Goal: Task Accomplishment & Management: Complete application form

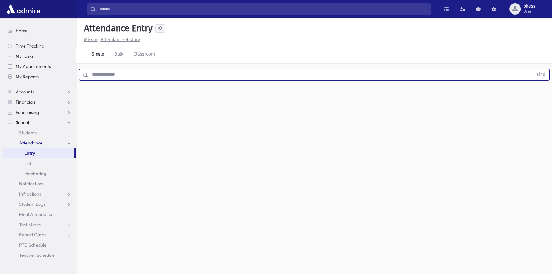
click at [165, 76] on input "text" at bounding box center [310, 74] width 445 height 11
click at [533, 69] on button "Find" at bounding box center [541, 74] width 16 height 11
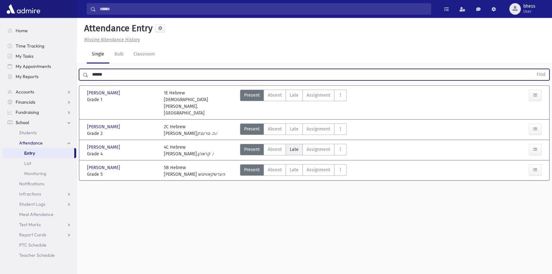
click at [299, 144] on label "Late Late" at bounding box center [293, 149] width 17 height 11
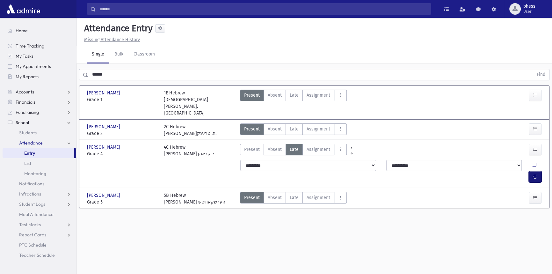
click at [537, 174] on span "button" at bounding box center [535, 176] width 4 height 5
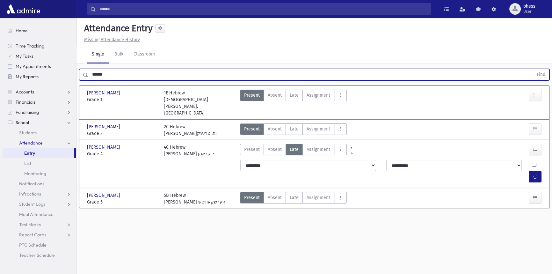
drag, startPoint x: 111, startPoint y: 73, endPoint x: 64, endPoint y: 75, distance: 47.2
click at [64, 75] on div "Search Results All Accounts" at bounding box center [276, 144] width 552 height 288
click at [533, 69] on button "Find" at bounding box center [541, 74] width 16 height 11
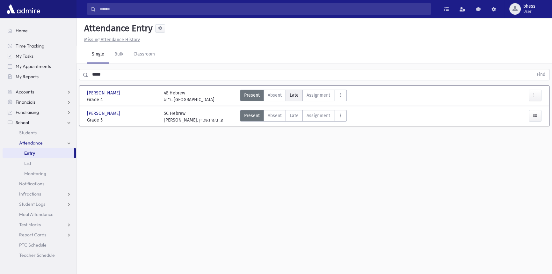
click at [297, 97] on span "Late" at bounding box center [294, 95] width 9 height 7
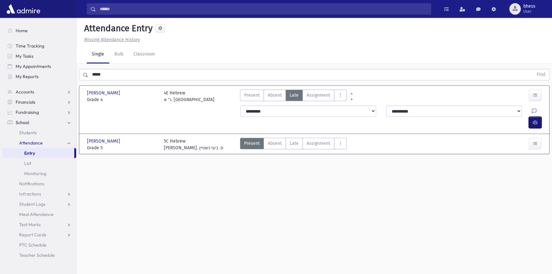
click at [538, 117] on button "button" at bounding box center [534, 122] width 13 height 11
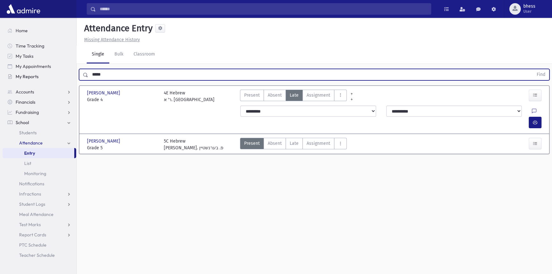
drag, startPoint x: 112, startPoint y: 73, endPoint x: 61, endPoint y: 62, distance: 52.3
click at [72, 73] on div "Search Results All Accounts" at bounding box center [276, 144] width 552 height 288
click at [533, 69] on button "Find" at bounding box center [541, 74] width 16 height 11
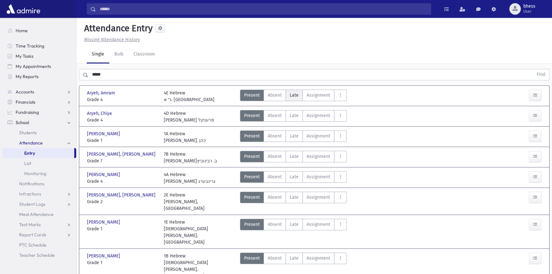
click at [299, 97] on label "Late Late" at bounding box center [293, 95] width 17 height 11
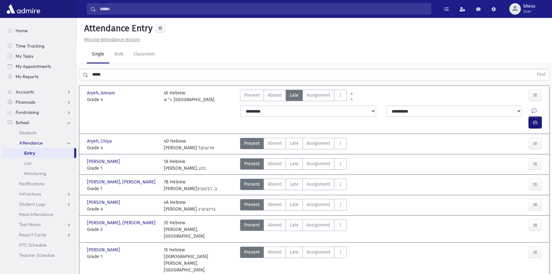
click at [538, 117] on button "button" at bounding box center [534, 122] width 13 height 11
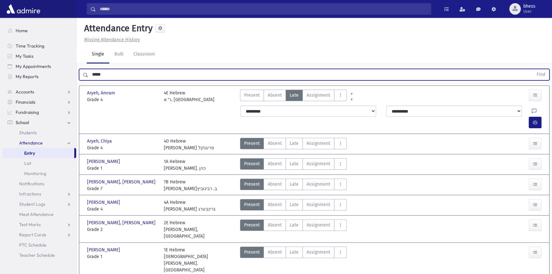
drag, startPoint x: 108, startPoint y: 73, endPoint x: 90, endPoint y: 74, distance: 18.5
click at [90, 74] on input "*****" at bounding box center [310, 74] width 445 height 11
drag, startPoint x: 107, startPoint y: 76, endPoint x: 79, endPoint y: 70, distance: 28.7
click at [80, 71] on div "***** Find" at bounding box center [314, 74] width 470 height 11
click at [533, 69] on button "Find" at bounding box center [541, 74] width 16 height 11
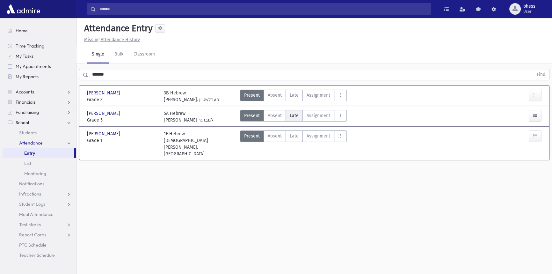
click at [294, 114] on span "Late" at bounding box center [294, 115] width 9 height 7
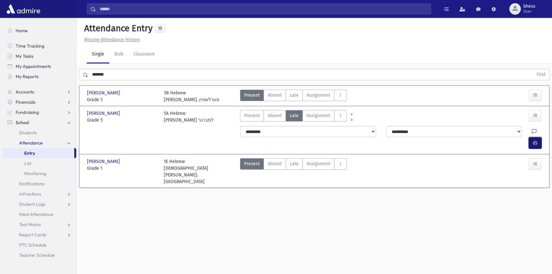
click at [533, 140] on icon "button" at bounding box center [535, 142] width 4 height 5
click at [541, 137] on div at bounding box center [535, 142] width 15 height 11
click at [540, 137] on button "button" at bounding box center [534, 142] width 13 height 11
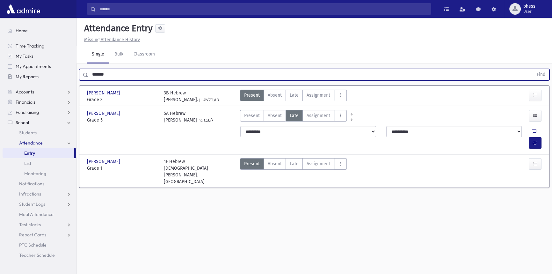
drag, startPoint x: 85, startPoint y: 72, endPoint x: 74, endPoint y: 71, distance: 11.2
click at [74, 71] on div "Search Results All Accounts" at bounding box center [276, 144] width 552 height 288
click at [533, 69] on button "Find" at bounding box center [541, 74] width 16 height 11
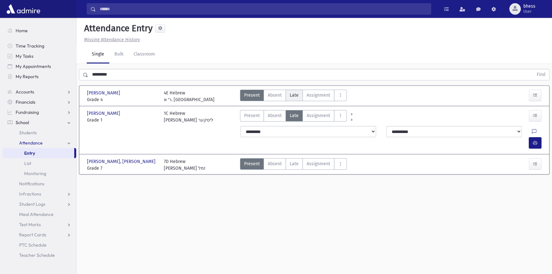
click at [295, 96] on span "Late" at bounding box center [294, 95] width 9 height 7
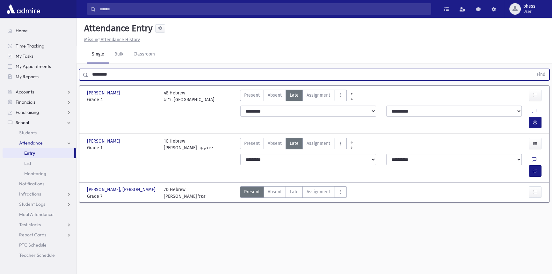
drag, startPoint x: 99, startPoint y: 74, endPoint x: 78, endPoint y: 73, distance: 21.0
click at [78, 73] on div "********* Find" at bounding box center [313, 73] width 475 height 19
click at [533, 69] on button "Find" at bounding box center [541, 74] width 16 height 11
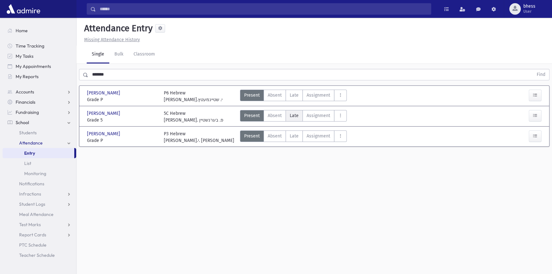
click at [299, 114] on label "Late Late" at bounding box center [293, 115] width 17 height 11
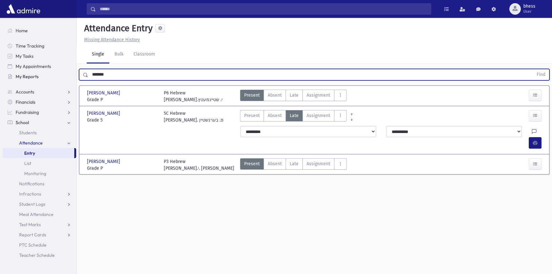
drag, startPoint x: 115, startPoint y: 74, endPoint x: 68, endPoint y: 74, distance: 47.2
click at [68, 74] on div "Search Results All Accounts" at bounding box center [276, 144] width 552 height 288
click at [533, 69] on button "Find" at bounding box center [541, 74] width 16 height 11
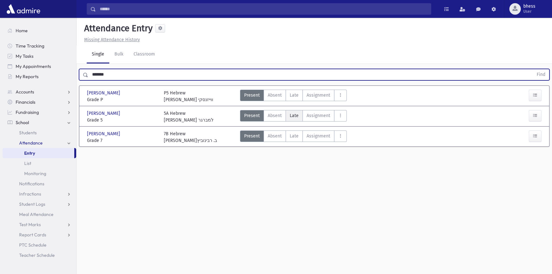
click at [291, 113] on span "Late" at bounding box center [294, 115] width 9 height 7
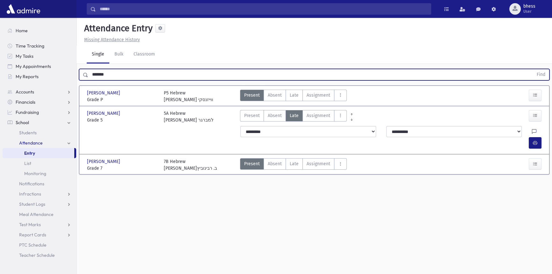
drag, startPoint x: 119, startPoint y: 76, endPoint x: 86, endPoint y: 75, distance: 32.8
click at [86, 75] on div "******* Find" at bounding box center [314, 74] width 470 height 11
click at [533, 69] on button "Find" at bounding box center [541, 74] width 16 height 11
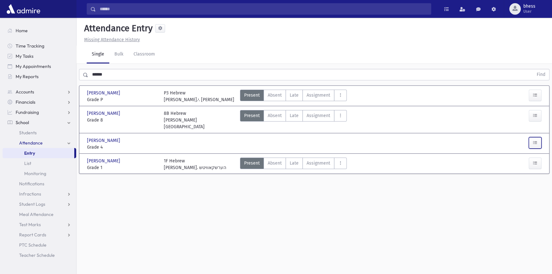
drag, startPoint x: 537, startPoint y: 139, endPoint x: 491, endPoint y: 139, distance: 46.2
click at [535, 139] on button "button" at bounding box center [534, 142] width 13 height 11
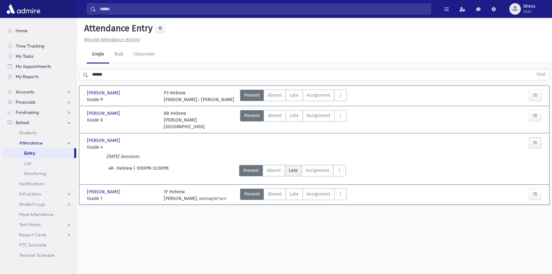
click at [294, 167] on span "Late" at bounding box center [293, 170] width 9 height 7
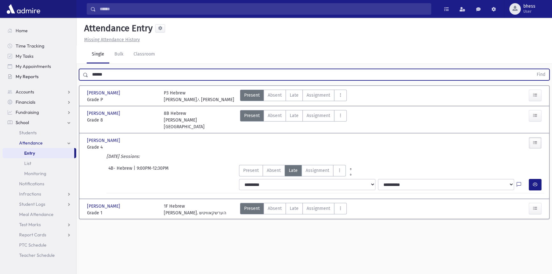
drag, startPoint x: 79, startPoint y: 79, endPoint x: 68, endPoint y: 79, distance: 11.1
click at [68, 79] on div "Search Results All Accounts" at bounding box center [276, 144] width 552 height 288
click at [533, 69] on button "Find" at bounding box center [541, 74] width 16 height 11
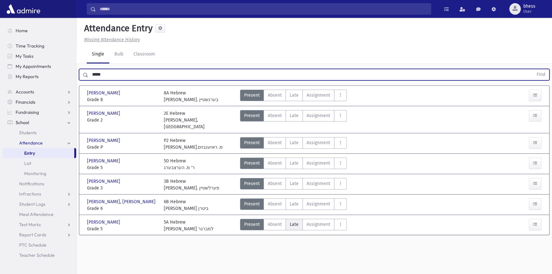
drag, startPoint x: 298, startPoint y: 218, endPoint x: 290, endPoint y: 217, distance: 8.7
click at [298, 219] on label "Late Late" at bounding box center [293, 224] width 17 height 11
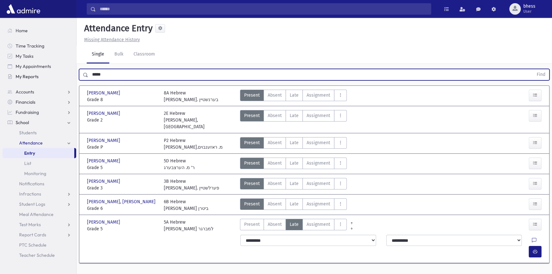
drag, startPoint x: 107, startPoint y: 75, endPoint x: 72, endPoint y: 75, distance: 35.7
click at [72, 75] on div "Search Results All Accounts" at bounding box center [276, 144] width 552 height 288
click at [533, 69] on button "Find" at bounding box center [541, 74] width 16 height 11
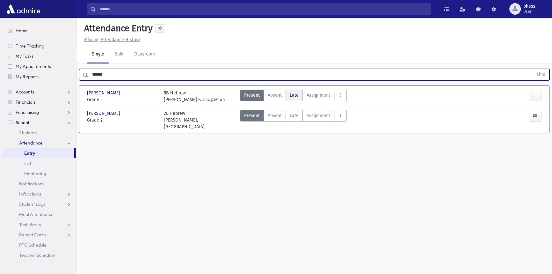
click at [294, 99] on label "Late Late" at bounding box center [293, 95] width 17 height 11
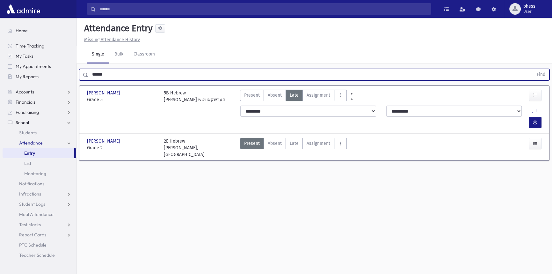
click at [76, 70] on div "****** Find" at bounding box center [313, 73] width 475 height 19
click at [533, 69] on button "Find" at bounding box center [541, 74] width 16 height 11
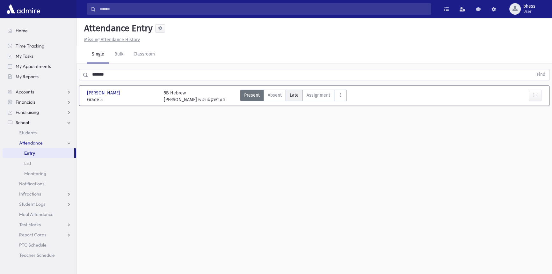
click at [291, 90] on label "Late Late" at bounding box center [293, 95] width 17 height 11
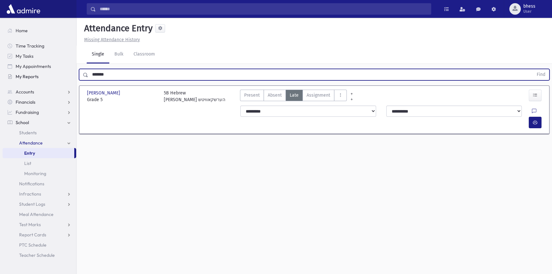
drag, startPoint x: 117, startPoint y: 76, endPoint x: 68, endPoint y: 71, distance: 49.3
click at [68, 71] on div "Search Results All Accounts" at bounding box center [276, 144] width 552 height 288
click at [533, 69] on button "Find" at bounding box center [541, 74] width 16 height 11
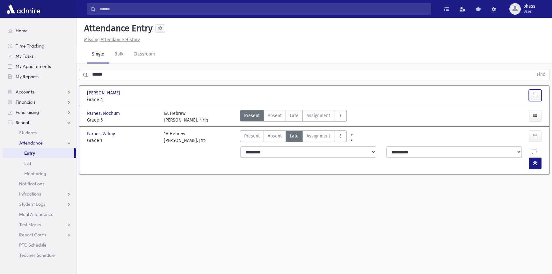
click at [535, 91] on button "button" at bounding box center [534, 95] width 13 height 11
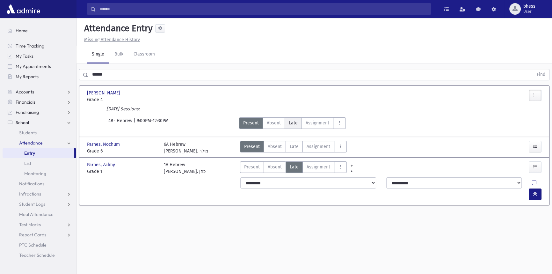
click at [293, 122] on span "Late" at bounding box center [293, 122] width 9 height 7
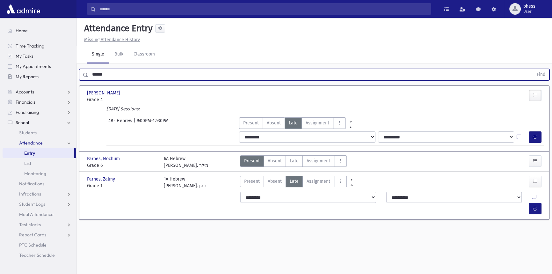
drag, startPoint x: 111, startPoint y: 74, endPoint x: 63, endPoint y: 73, distance: 48.7
click at [63, 73] on div "Search Results All Accounts" at bounding box center [276, 144] width 552 height 288
click at [533, 69] on button "Find" at bounding box center [541, 74] width 16 height 11
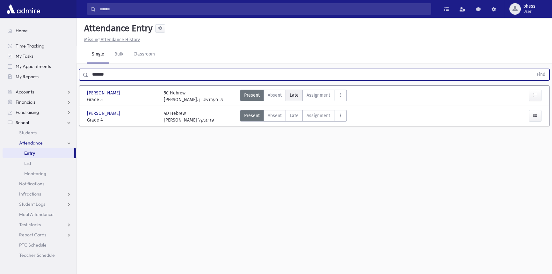
click at [294, 99] on label "Late Late" at bounding box center [293, 95] width 17 height 11
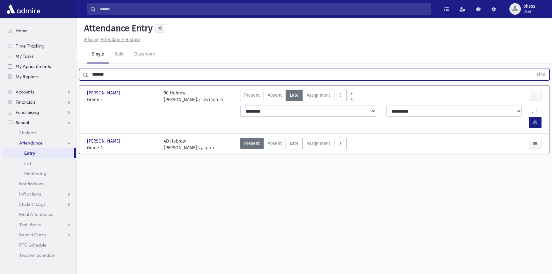
drag, startPoint x: 110, startPoint y: 73, endPoint x: 75, endPoint y: 71, distance: 34.8
click at [75, 71] on div "Search Results All Accounts" at bounding box center [276, 144] width 552 height 288
click at [533, 69] on button "Find" at bounding box center [541, 74] width 16 height 11
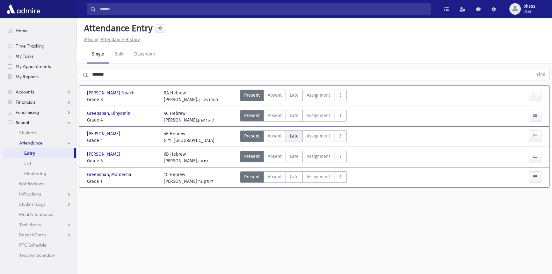
click at [290, 133] on span "Late" at bounding box center [294, 136] width 9 height 7
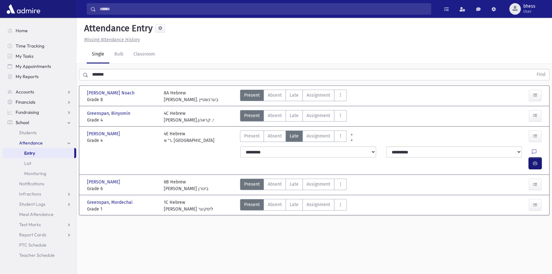
click at [531, 157] on button "button" at bounding box center [534, 162] width 13 height 11
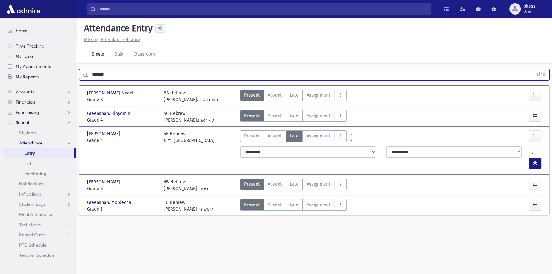
drag, startPoint x: 133, startPoint y: 74, endPoint x: 73, endPoint y: 72, distance: 60.3
click at [73, 72] on div "Search Results All Accounts" at bounding box center [276, 144] width 552 height 288
click at [533, 69] on button "Find" at bounding box center [541, 74] width 16 height 11
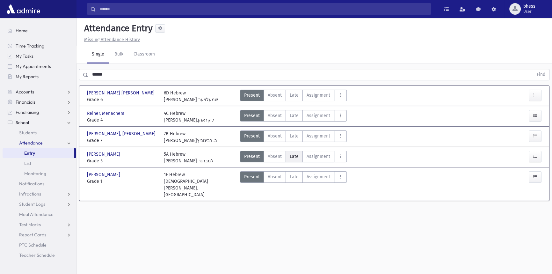
click at [297, 156] on span "Late" at bounding box center [294, 156] width 9 height 7
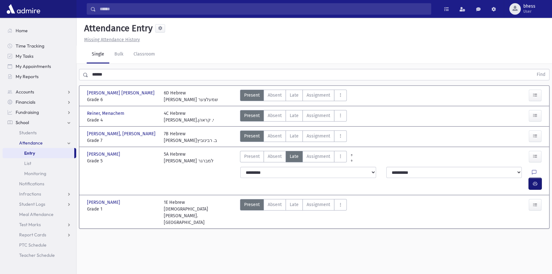
click at [536, 181] on icon "button" at bounding box center [535, 183] width 4 height 5
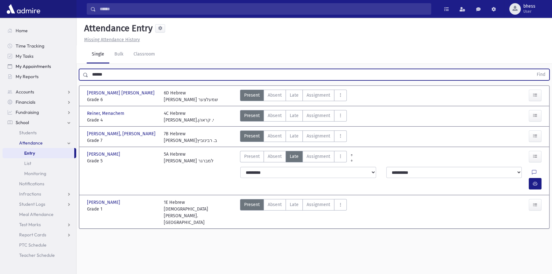
drag, startPoint x: 108, startPoint y: 73, endPoint x: 66, endPoint y: 70, distance: 42.1
click at [66, 70] on div "Search Results All Accounts" at bounding box center [276, 144] width 552 height 288
click at [533, 69] on button "Find" at bounding box center [541, 74] width 16 height 11
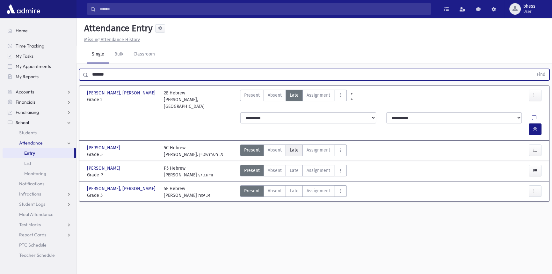
click at [299, 144] on label "Late Late" at bounding box center [293, 149] width 17 height 11
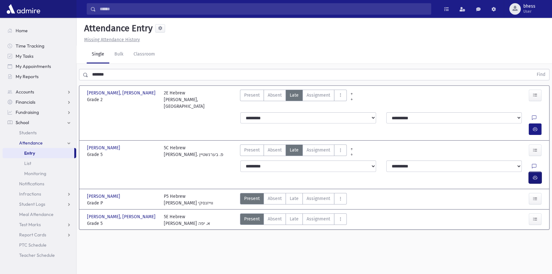
click at [538, 172] on button "button" at bounding box center [534, 177] width 13 height 11
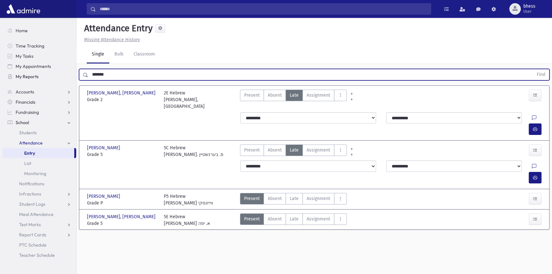
drag, startPoint x: 118, startPoint y: 75, endPoint x: 74, endPoint y: 77, distance: 43.7
click at [74, 77] on div "Search Results All Accounts" at bounding box center [276, 144] width 552 height 288
type input "*****"
click at [533, 69] on button "Find" at bounding box center [541, 74] width 16 height 11
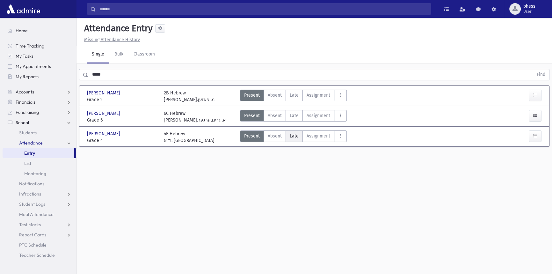
drag, startPoint x: 298, startPoint y: 133, endPoint x: 491, endPoint y: 130, distance: 192.7
click at [298, 133] on label "Late Late" at bounding box center [293, 135] width 17 height 11
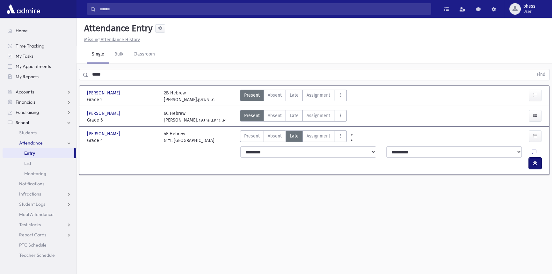
click at [534, 161] on icon "button" at bounding box center [535, 163] width 4 height 5
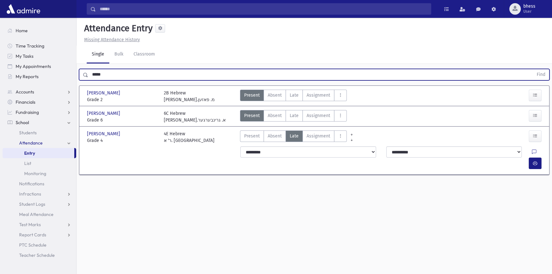
drag, startPoint x: 110, startPoint y: 75, endPoint x: 86, endPoint y: 76, distance: 24.2
click at [86, 76] on div "***** Find" at bounding box center [314, 74] width 470 height 11
click at [291, 152] on select "**********" at bounding box center [307, 151] width 135 height 11
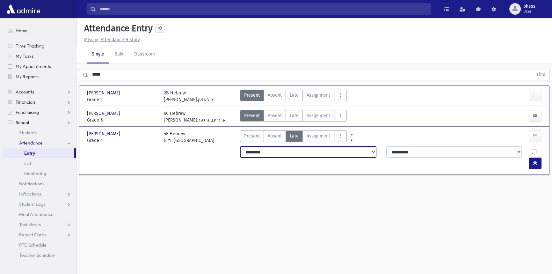
select select "*******"
click at [240, 146] on select "**********" at bounding box center [307, 151] width 135 height 11
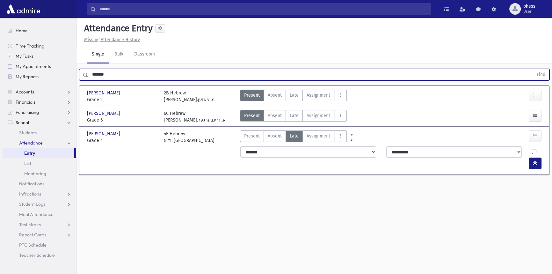
type input "*******"
click at [533, 69] on button "Find" at bounding box center [541, 74] width 16 height 11
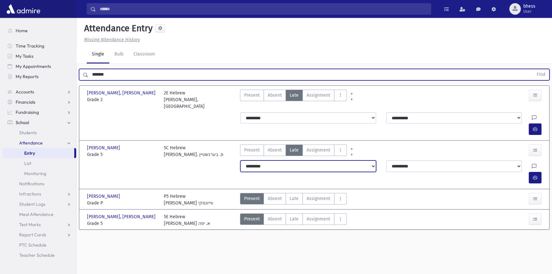
drag, startPoint x: 283, startPoint y: 147, endPoint x: 276, endPoint y: 151, distance: 8.0
click at [283, 160] on select "**********" at bounding box center [307, 165] width 135 height 11
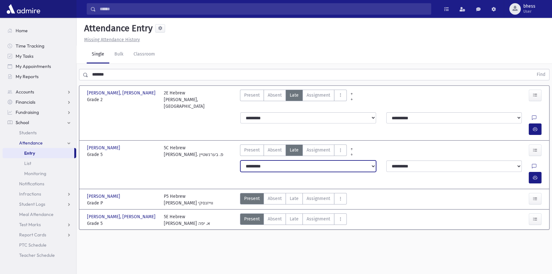
select select "*******"
click at [240, 160] on select "**********" at bounding box center [307, 165] width 135 height 11
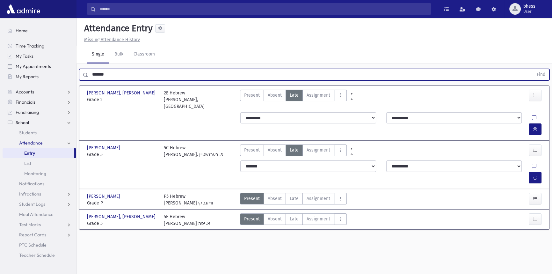
drag, startPoint x: 111, startPoint y: 78, endPoint x: 54, endPoint y: 71, distance: 58.1
click at [57, 72] on div "Search Results All Accounts" at bounding box center [276, 144] width 552 height 288
click at [533, 69] on button "Find" at bounding box center [541, 74] width 16 height 11
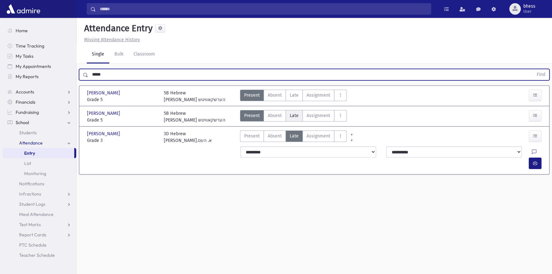
click at [292, 114] on span "Late" at bounding box center [294, 115] width 9 height 7
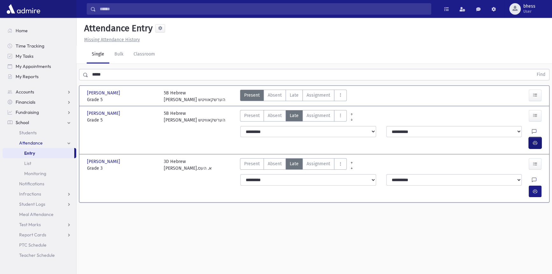
click at [538, 137] on button "button" at bounding box center [534, 142] width 13 height 11
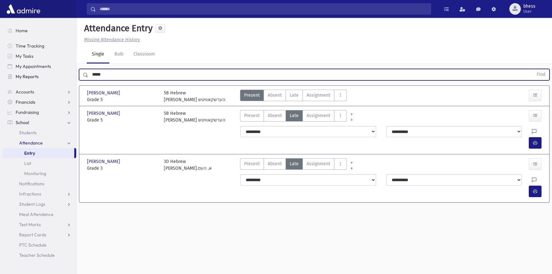
drag, startPoint x: 103, startPoint y: 70, endPoint x: 61, endPoint y: 73, distance: 41.5
click at [61, 73] on div "Search Results All Accounts" at bounding box center [276, 144] width 552 height 288
drag, startPoint x: 110, startPoint y: 76, endPoint x: 56, endPoint y: 79, distance: 53.6
click at [56, 79] on div "Search Results All Accounts" at bounding box center [276, 144] width 552 height 288
click at [533, 69] on button "Find" at bounding box center [541, 74] width 16 height 11
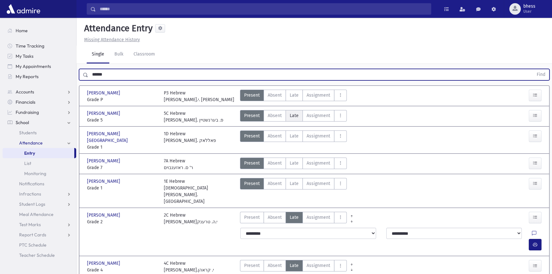
click at [290, 114] on span "Late" at bounding box center [294, 115] width 9 height 7
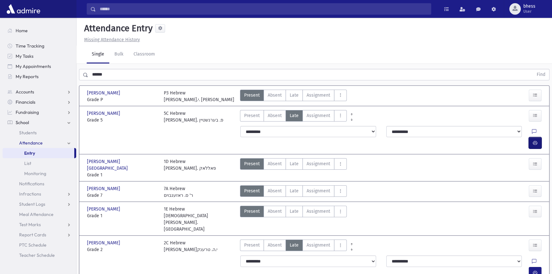
click at [541, 137] on button "button" at bounding box center [534, 142] width 13 height 11
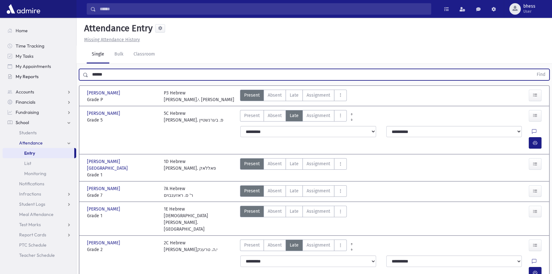
drag, startPoint x: 109, startPoint y: 73, endPoint x: 55, endPoint y: 72, distance: 54.2
click at [55, 72] on div "Search Results All Accounts" at bounding box center [276, 188] width 552 height 376
click at [533, 69] on button "Find" at bounding box center [541, 74] width 16 height 11
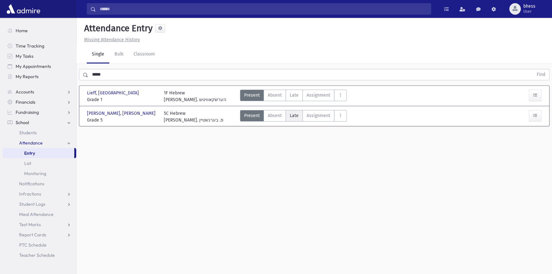
click at [299, 114] on label "Late Late" at bounding box center [293, 115] width 17 height 11
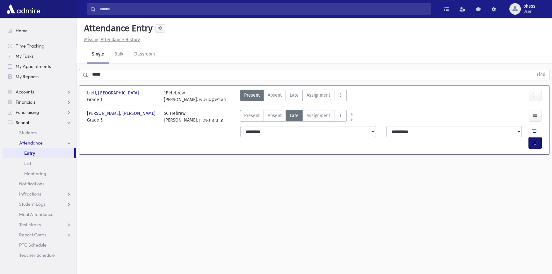
click at [534, 140] on icon "button" at bounding box center [535, 142] width 4 height 5
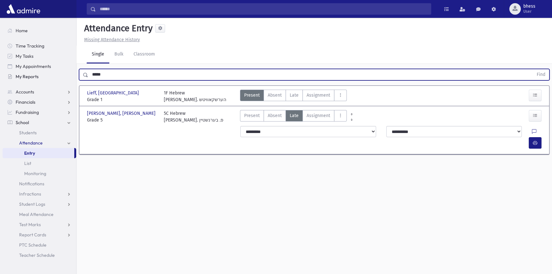
drag, startPoint x: 130, startPoint y: 75, endPoint x: 41, endPoint y: 81, distance: 89.4
click at [41, 81] on div "Search Results All Accounts" at bounding box center [276, 144] width 552 height 288
click at [533, 69] on button "Find" at bounding box center [541, 74] width 16 height 11
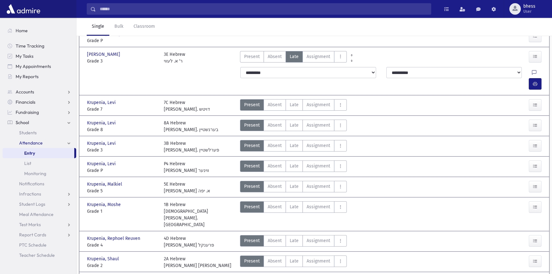
scroll to position [75, 0]
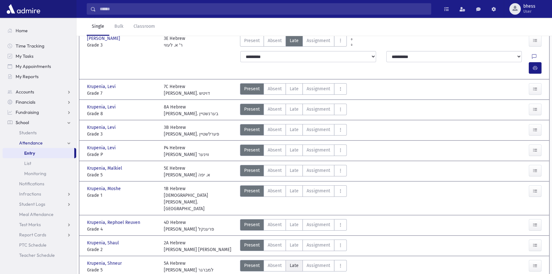
click at [288, 260] on label "Late Late" at bounding box center [293, 265] width 17 height 11
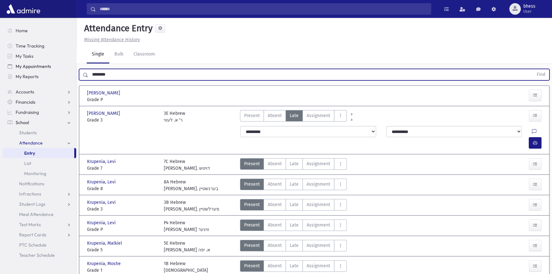
drag, startPoint x: 61, startPoint y: 68, endPoint x: 53, endPoint y: 67, distance: 7.8
click at [53, 67] on div "Search Results All Accounts" at bounding box center [276, 201] width 552 height 403
click at [533, 69] on button "Find" at bounding box center [541, 74] width 16 height 11
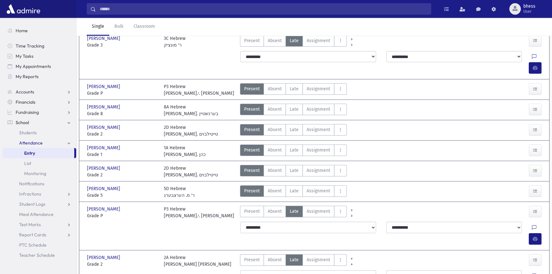
scroll to position [230, 0]
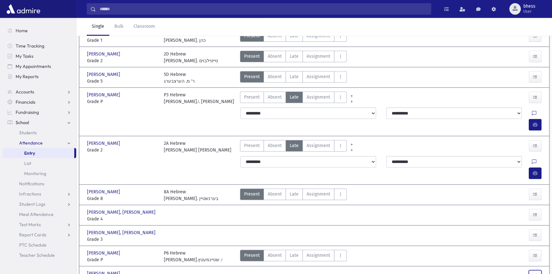
click at [541, 270] on button "button" at bounding box center [534, 275] width 13 height 11
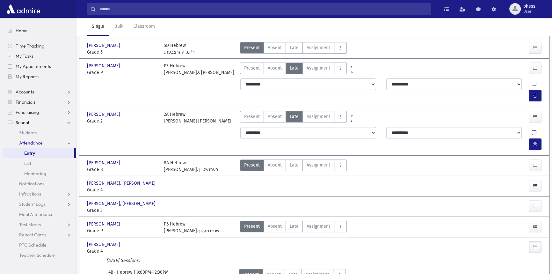
scroll to position [261, 0]
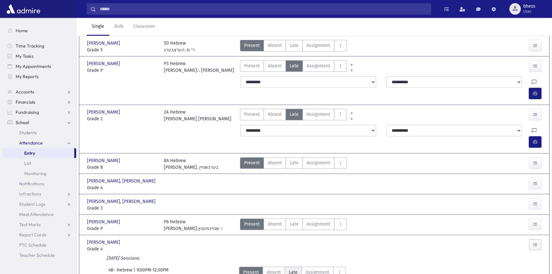
click at [298, 266] on label "Late Late" at bounding box center [292, 271] width 17 height 11
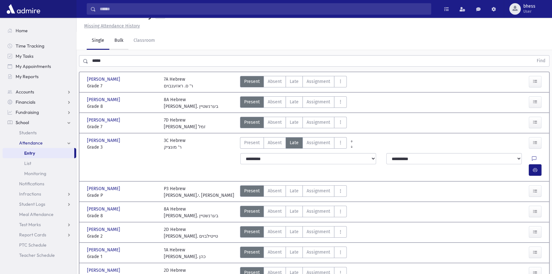
scroll to position [0, 0]
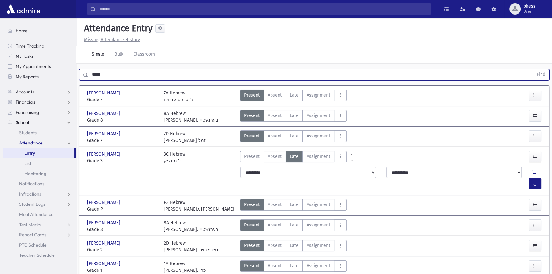
click at [82, 79] on div "***** Find" at bounding box center [314, 74] width 470 height 11
click at [533, 69] on button "Find" at bounding box center [541, 74] width 16 height 11
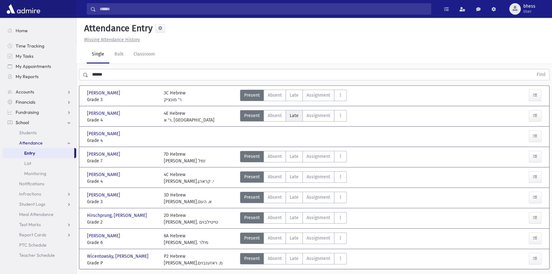
click at [292, 115] on span "Late" at bounding box center [294, 115] width 9 height 7
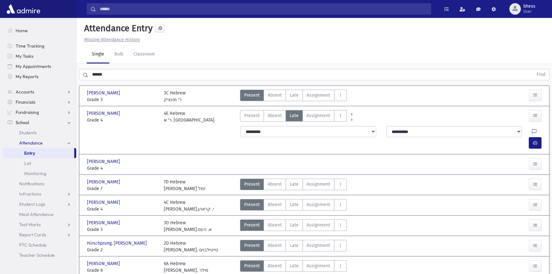
click at [544, 131] on div "**********" at bounding box center [391, 137] width 311 height 28
click at [537, 137] on button "button" at bounding box center [534, 142] width 13 height 11
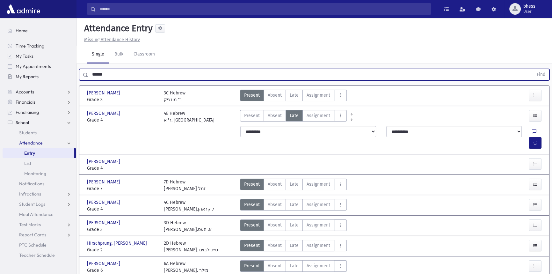
drag, startPoint x: 104, startPoint y: 76, endPoint x: 68, endPoint y: 76, distance: 36.3
click at [68, 76] on div "Search Results All Accounts" at bounding box center [276, 160] width 552 height 320
click at [533, 69] on button "Find" at bounding box center [541, 74] width 16 height 11
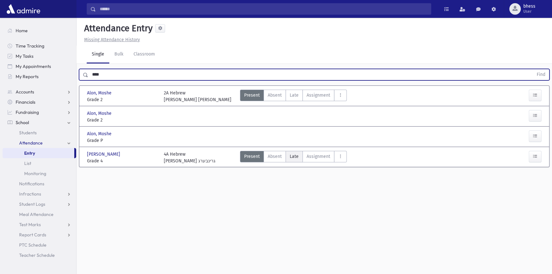
click at [290, 154] on span "Late" at bounding box center [294, 156] width 9 height 7
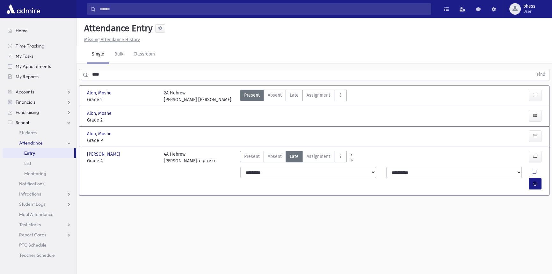
drag, startPoint x: 100, startPoint y: 66, endPoint x: 106, endPoint y: 76, distance: 11.5
click at [100, 68] on div "**** Find" at bounding box center [313, 73] width 475 height 19
click at [84, 75] on div "**** Find" at bounding box center [313, 73] width 475 height 19
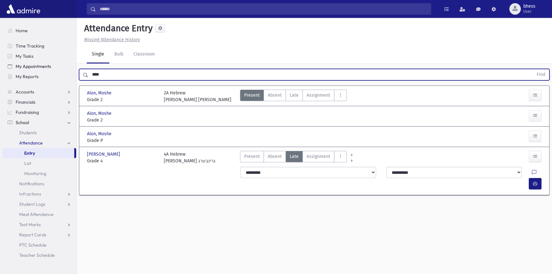
drag, startPoint x: 111, startPoint y: 76, endPoint x: 50, endPoint y: 70, distance: 61.5
click at [51, 70] on div "Search Results All Accounts" at bounding box center [276, 144] width 552 height 288
type input "*"
type input "*****"
click at [533, 69] on button "Find" at bounding box center [541, 74] width 16 height 11
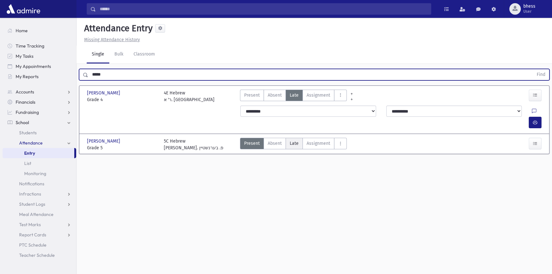
click at [299, 138] on label "Late Late" at bounding box center [293, 143] width 17 height 11
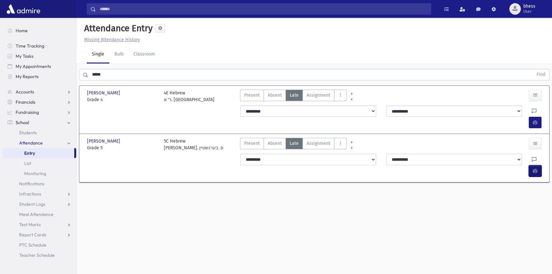
click at [541, 165] on button "button" at bounding box center [534, 170] width 13 height 11
